Goal: Find specific page/section: Find specific page/section

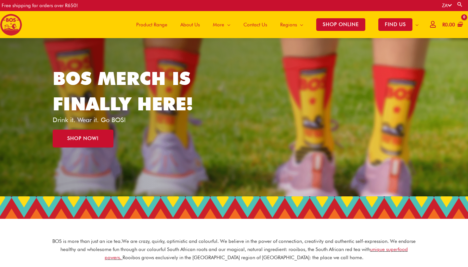
click at [448, 6] on icon at bounding box center [450, 5] width 4 height 5
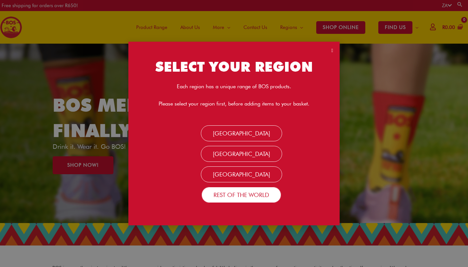
click at [237, 197] on link "Rest Of the World" at bounding box center [242, 195] width 80 height 16
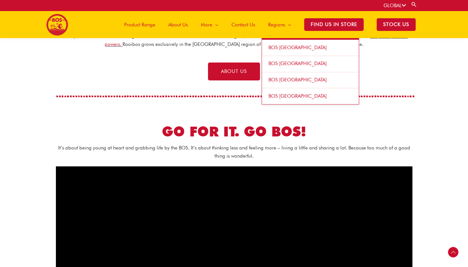
scroll to position [196, 0]
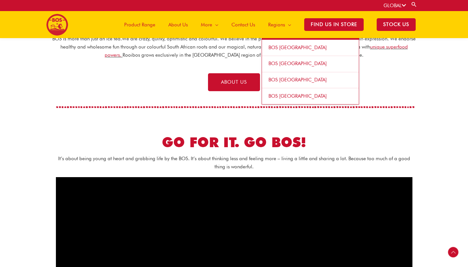
click at [280, 42] on link "BOS [GEOGRAPHIC_DATA]" at bounding box center [310, 48] width 97 height 16
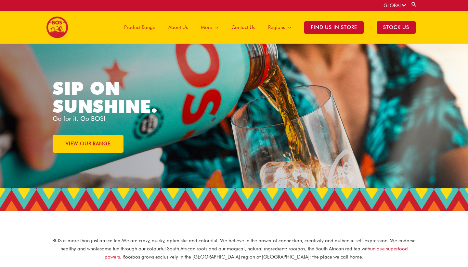
click at [402, 5] on icon at bounding box center [404, 5] width 4 height 5
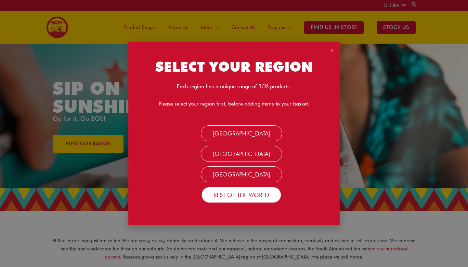
click at [251, 192] on link "Rest Of the World" at bounding box center [242, 195] width 80 height 16
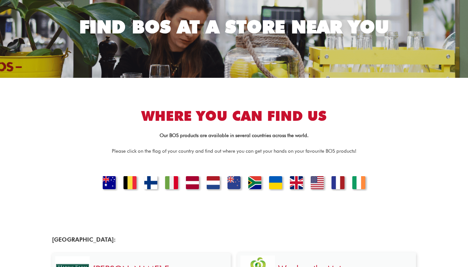
click at [216, 178] on link "NETHERLANDS" at bounding box center [213, 183] width 21 height 15
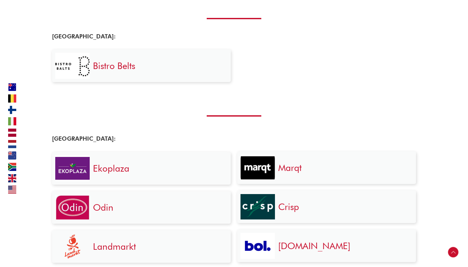
scroll to position [770, 0]
